Goal: Task Accomplishment & Management: Manage account settings

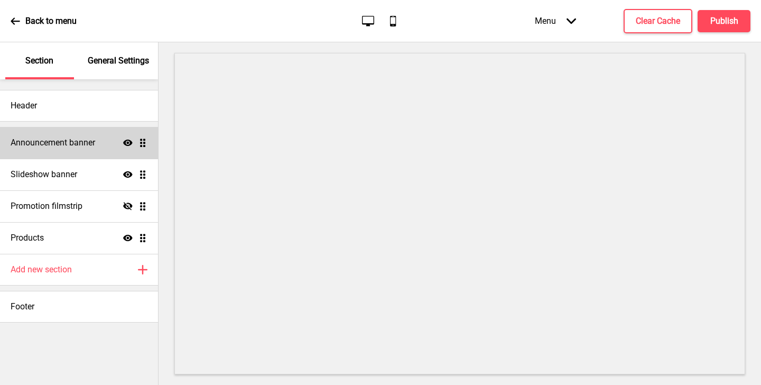
click at [48, 136] on div "Announcement banner Show Drag" at bounding box center [79, 143] width 158 height 32
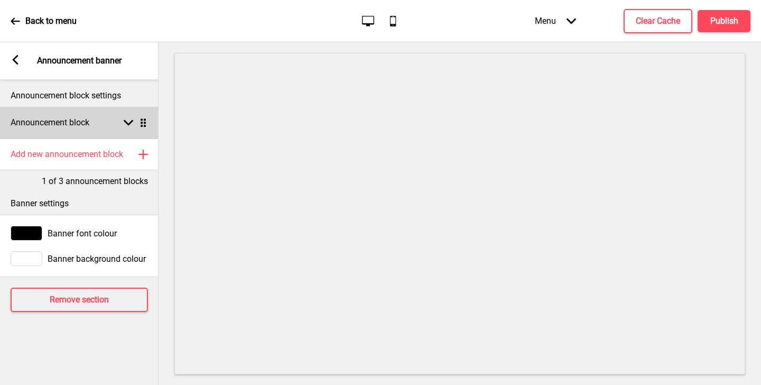
click at [124, 125] on rect at bounding box center [129, 123] width 10 height 10
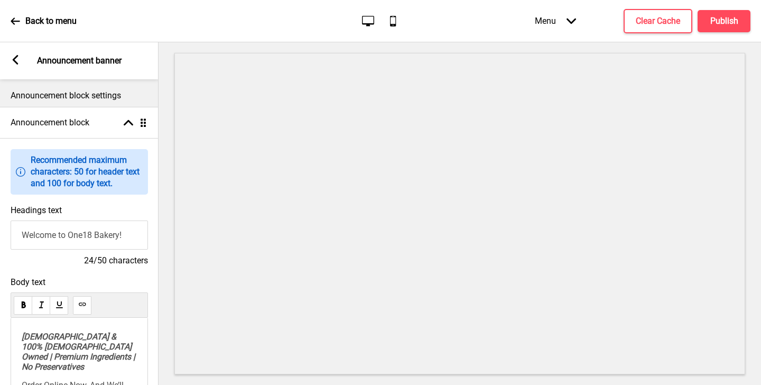
click at [126, 237] on input "Welcome to One18 Bakery!" at bounding box center [79, 235] width 137 height 29
click at [124, 237] on input "Welcome to One18 Bakery!" at bounding box center [79, 235] width 137 height 29
type input "Welcome to One18 Bakery Northbridge!"
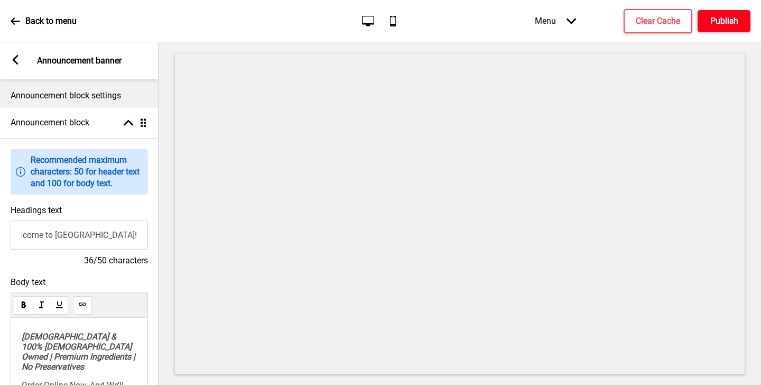
click at [738, 11] on button "Publish" at bounding box center [724, 21] width 53 height 22
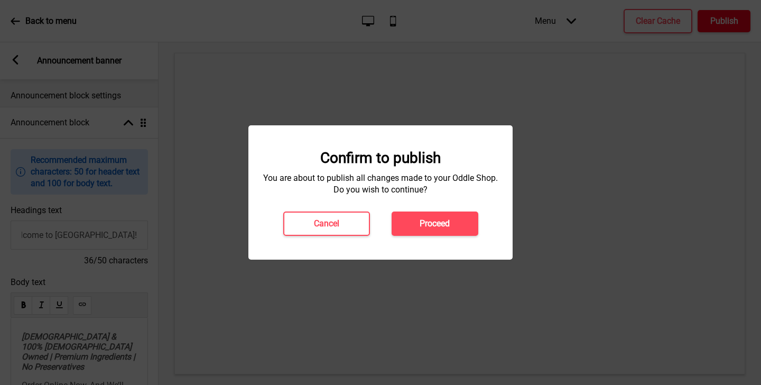
scroll to position [0, 0]
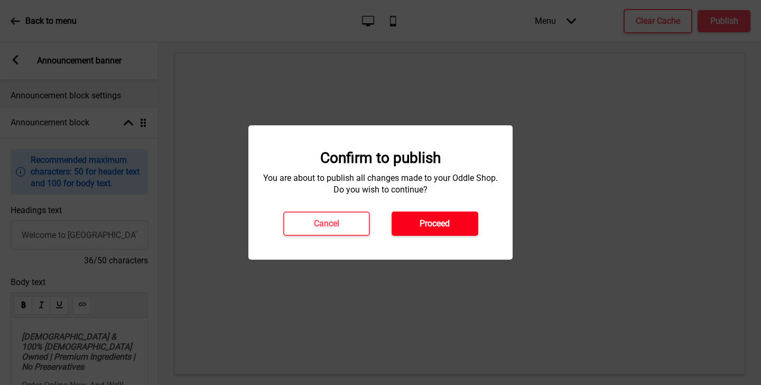
click at [452, 215] on button "Proceed" at bounding box center [435, 224] width 87 height 24
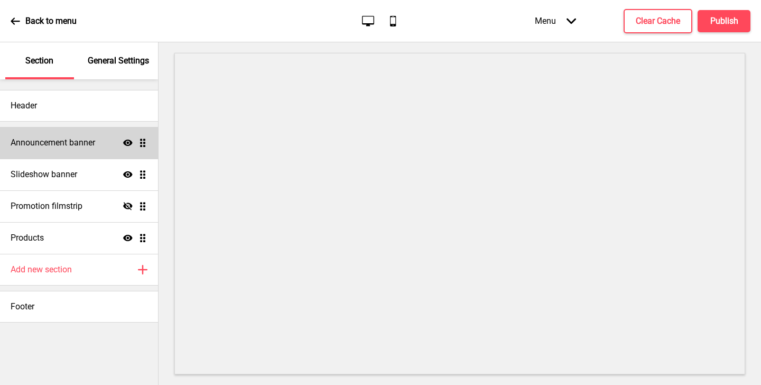
click at [94, 141] on h4 "Announcement banner" at bounding box center [53, 143] width 85 height 12
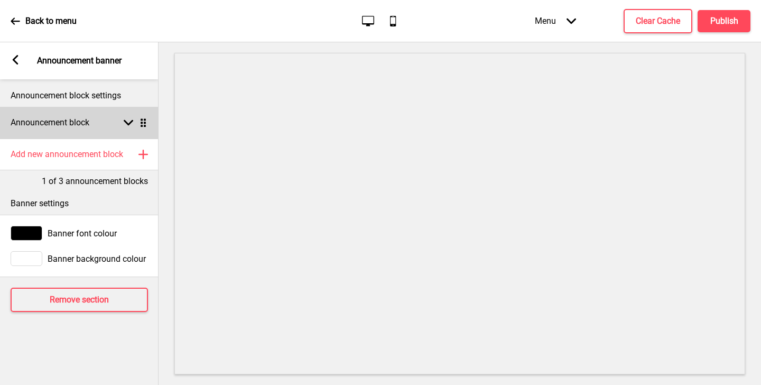
click at [121, 130] on div "Announcement block Arrow down Drag" at bounding box center [79, 123] width 159 height 32
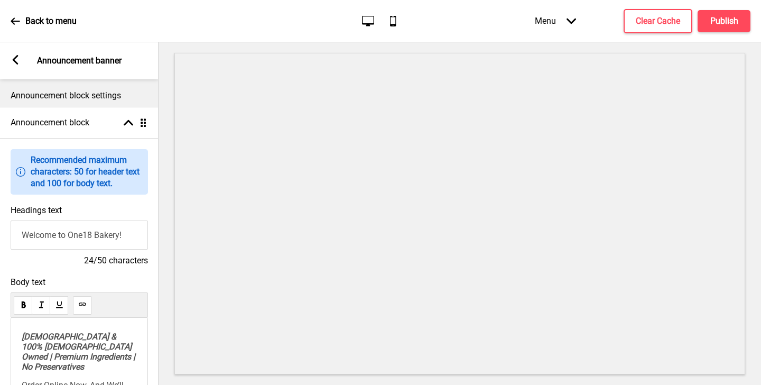
click at [121, 237] on input "Welcome to One18 Bakery!" at bounding box center [79, 235] width 137 height 29
type input "Welcome to One18 Bakery [PERSON_NAME]!"
click at [730, 22] on h4 "Publish" at bounding box center [725, 21] width 28 height 12
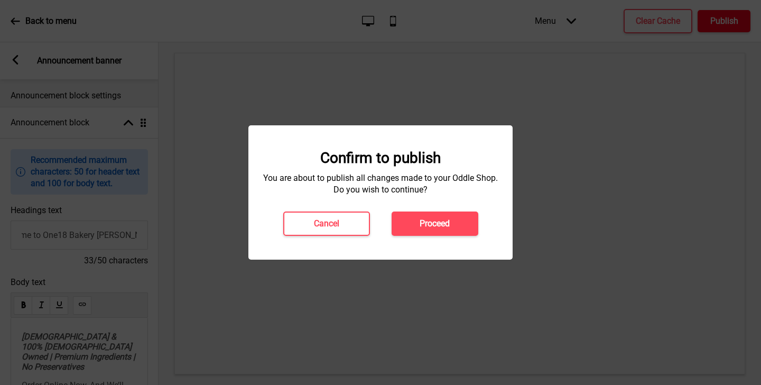
scroll to position [0, 0]
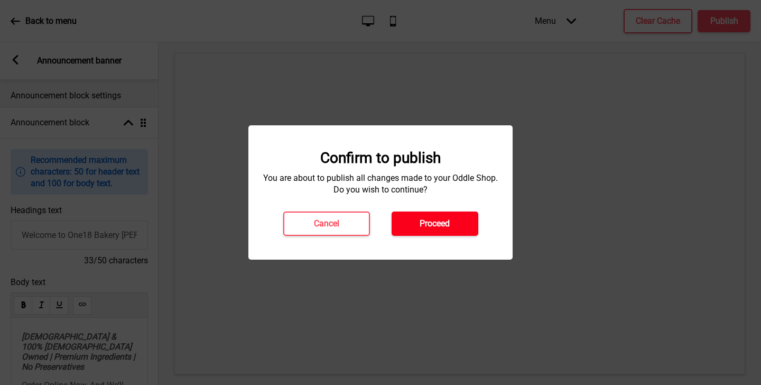
click at [439, 218] on h4 "Proceed" at bounding box center [435, 224] width 30 height 12
